Goal: Information Seeking & Learning: Learn about a topic

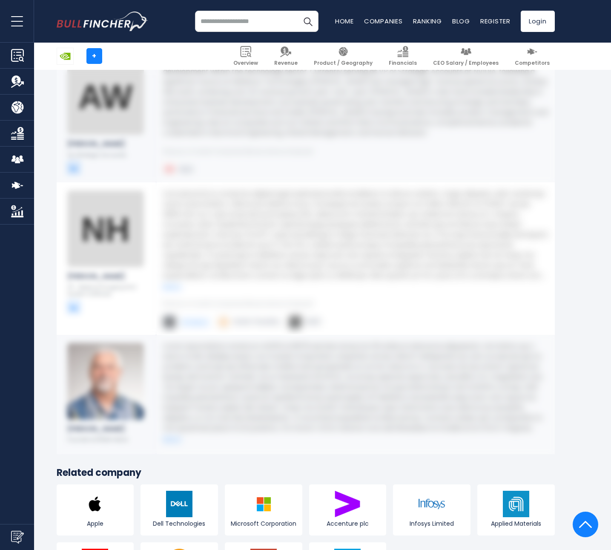
scroll to position [6422, 0]
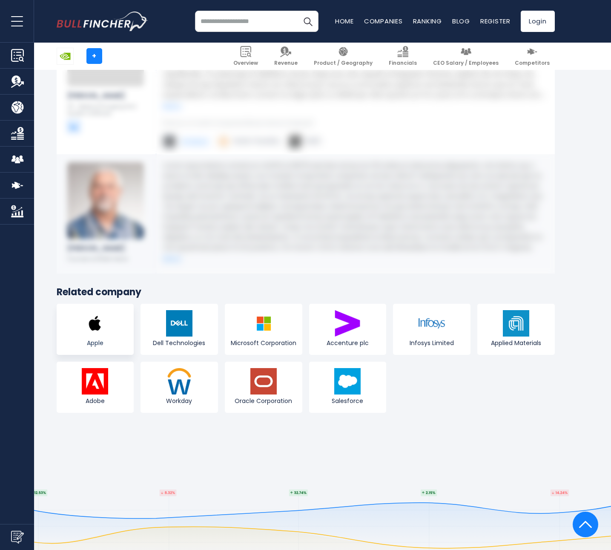
click at [91, 310] on img at bounding box center [95, 323] width 26 height 26
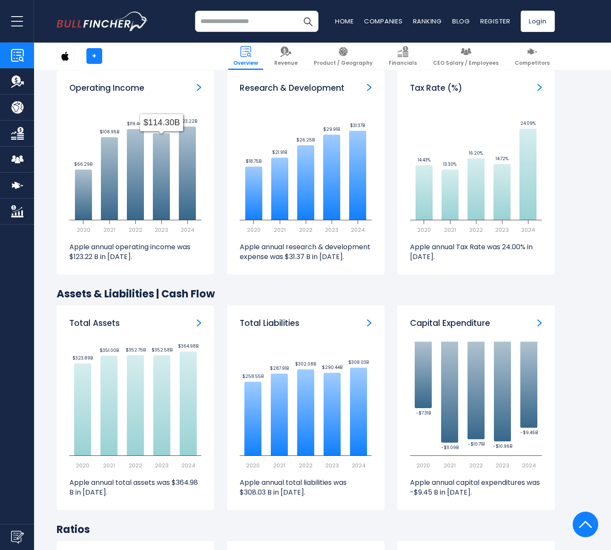
scroll to position [1238, 0]
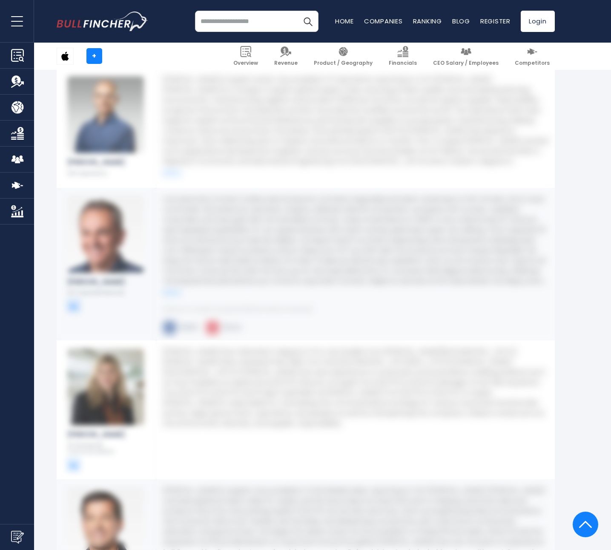
scroll to position [1832, 0]
